Goal: Task Accomplishment & Management: Use online tool/utility

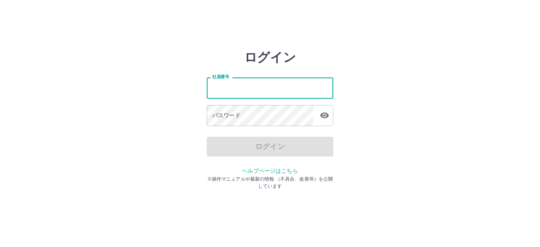
click at [249, 92] on input "社員番号" at bounding box center [270, 87] width 126 height 21
type input "*******"
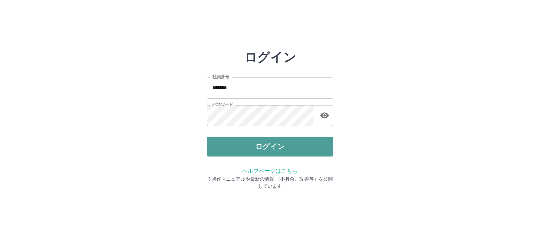
click at [264, 152] on button "ログイン" at bounding box center [270, 147] width 126 height 20
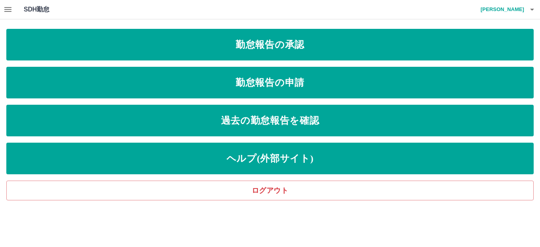
click at [10, 10] on icon "button" at bounding box center [7, 9] width 9 height 9
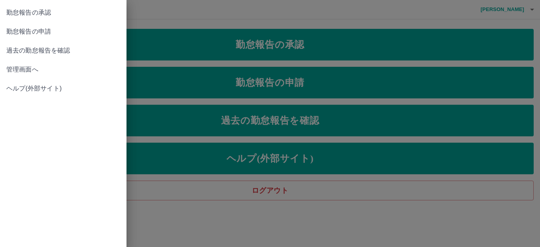
click at [22, 67] on span "管理画面へ" at bounding box center [63, 69] width 114 height 9
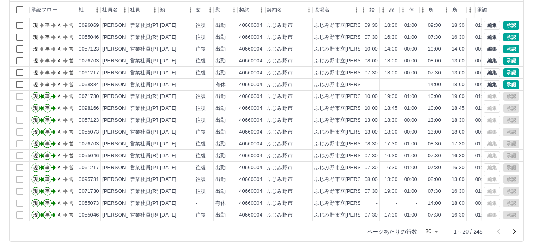
scroll to position [87, 0]
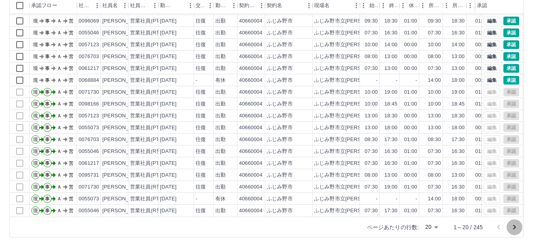
click at [513, 226] on icon "次のページへ" at bounding box center [514, 227] width 9 height 9
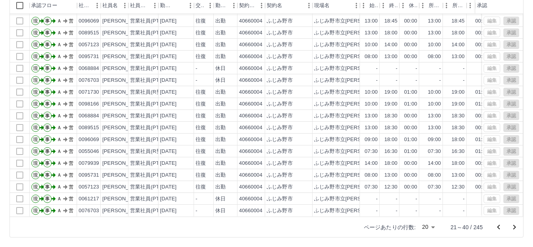
click at [513, 227] on icon "次のページへ" at bounding box center [514, 227] width 9 height 9
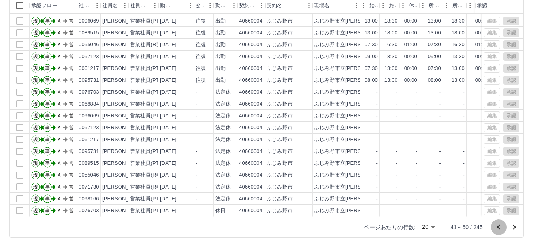
click at [498, 225] on icon "前のページへ" at bounding box center [498, 227] width 9 height 9
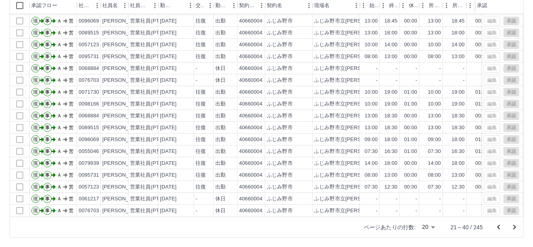
click at [498, 228] on icon "前のページへ" at bounding box center [498, 226] width 3 height 5
